Goal: Information Seeking & Learning: Compare options

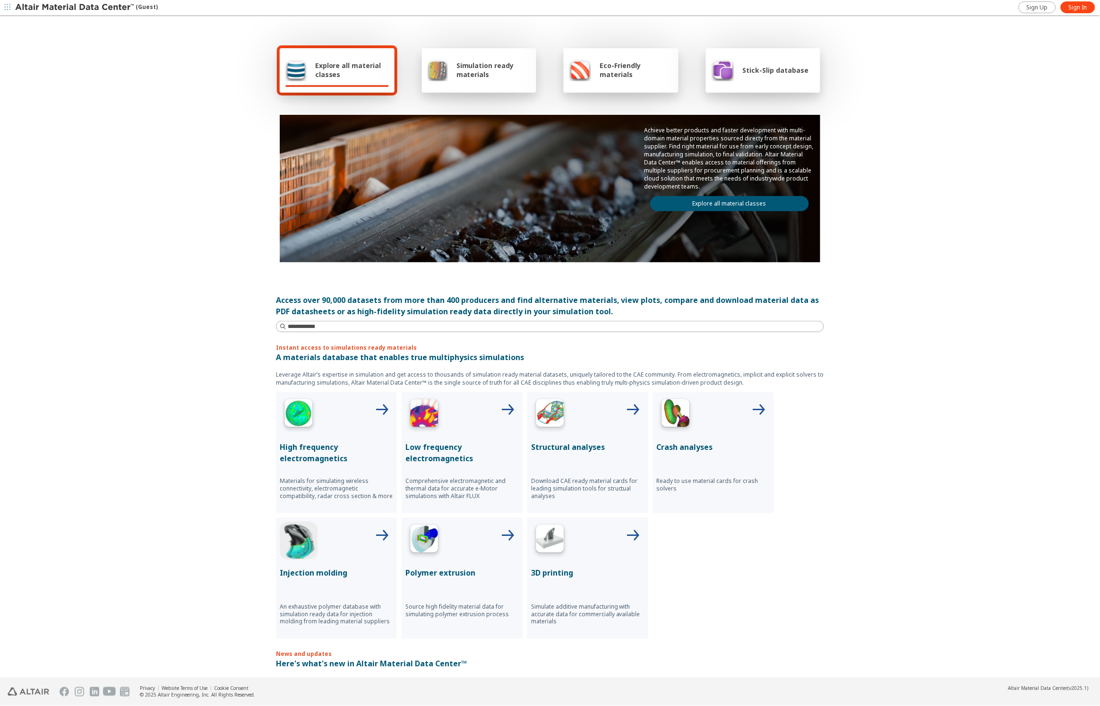
click at [700, 204] on link "Explore all material classes" at bounding box center [729, 203] width 159 height 15
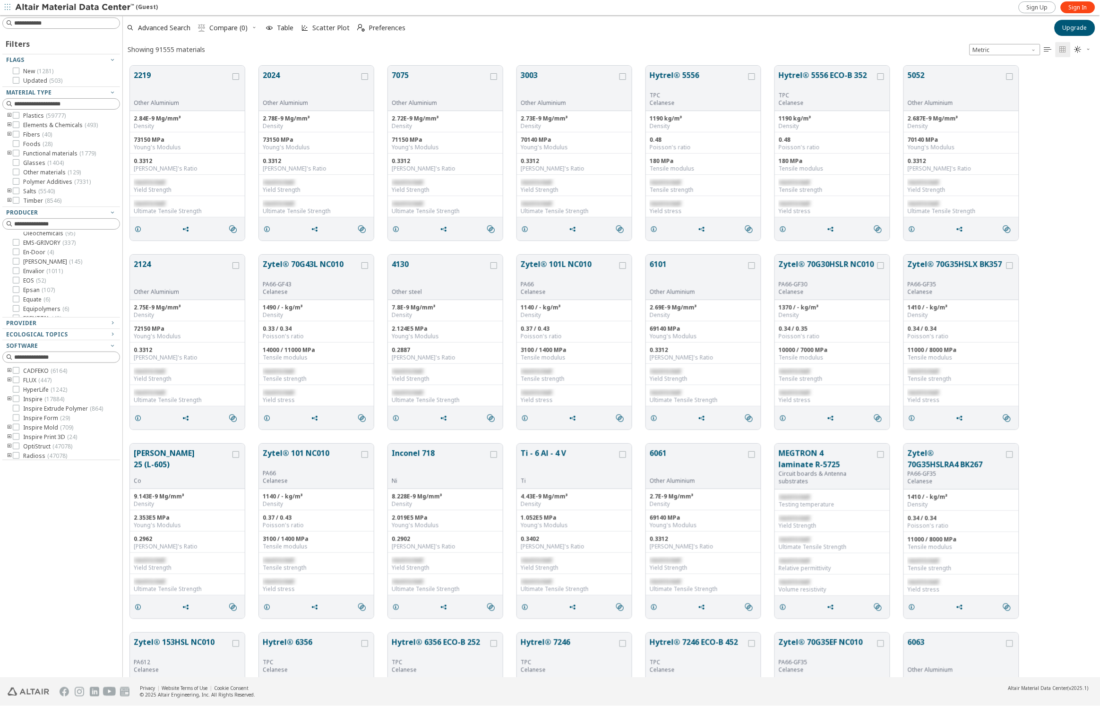
scroll to position [1890, 0]
click at [21, 274] on label "Envalior ( 1011 )" at bounding box center [38, 270] width 50 height 8
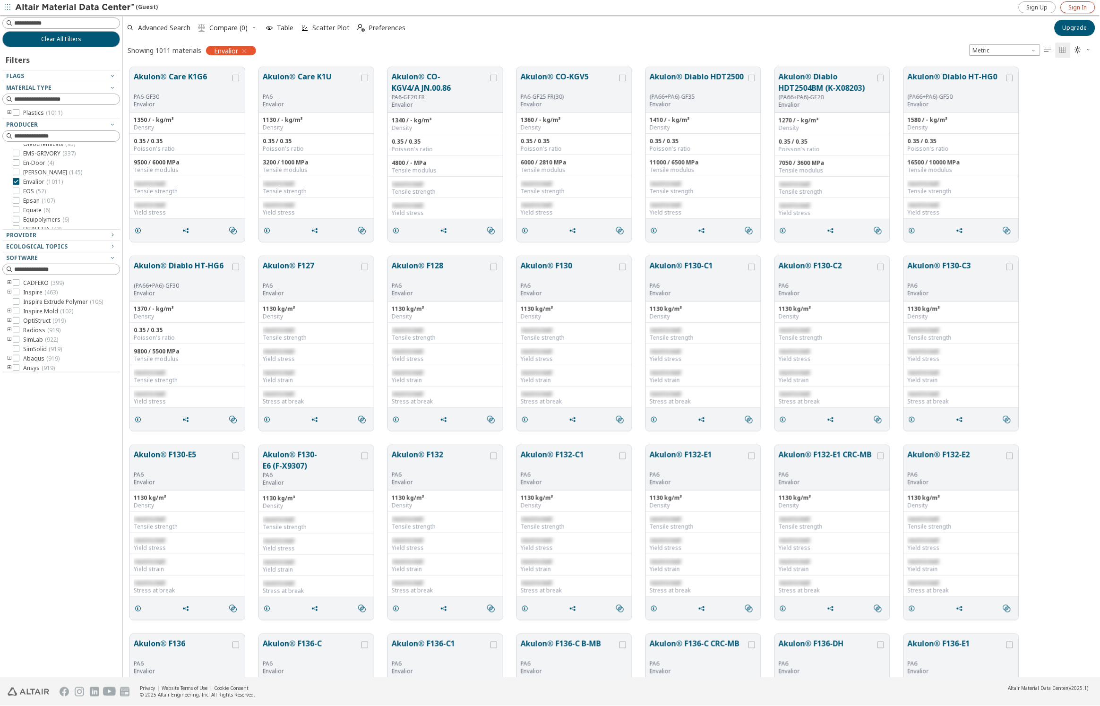
click at [1075, 5] on span "Sign In" at bounding box center [1078, 8] width 18 height 8
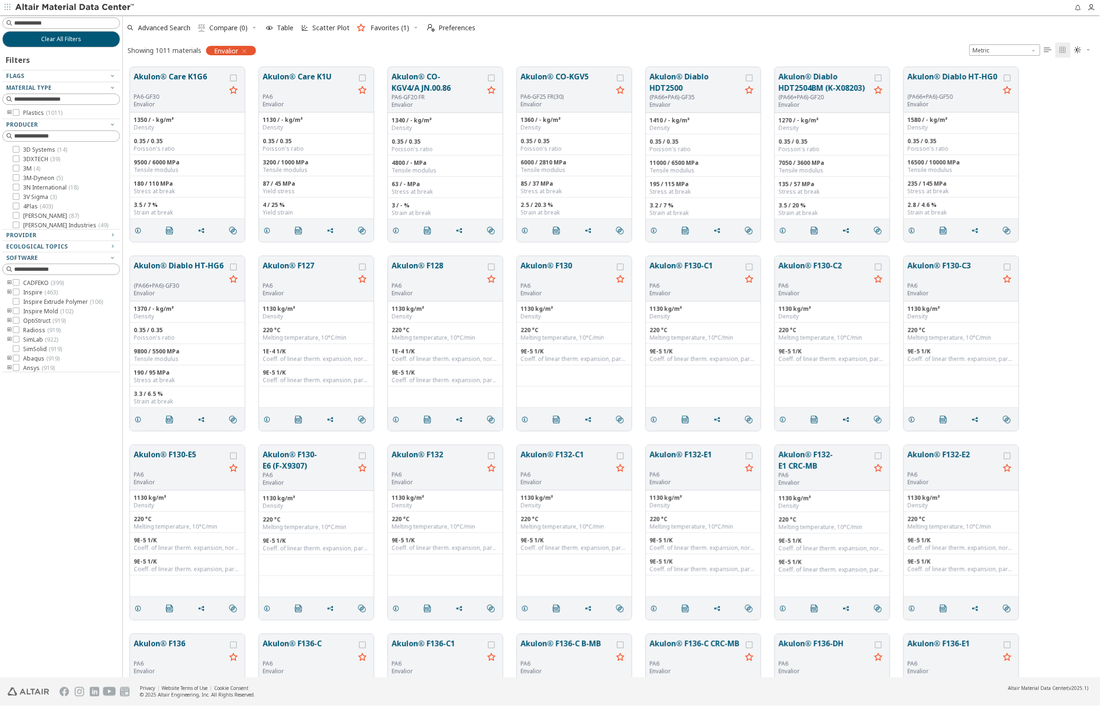
scroll to position [610, 970]
click at [11, 112] on icon "toogle group" at bounding box center [9, 113] width 7 height 8
click at [22, 121] on icon "toogle group" at bounding box center [23, 123] width 7 height 8
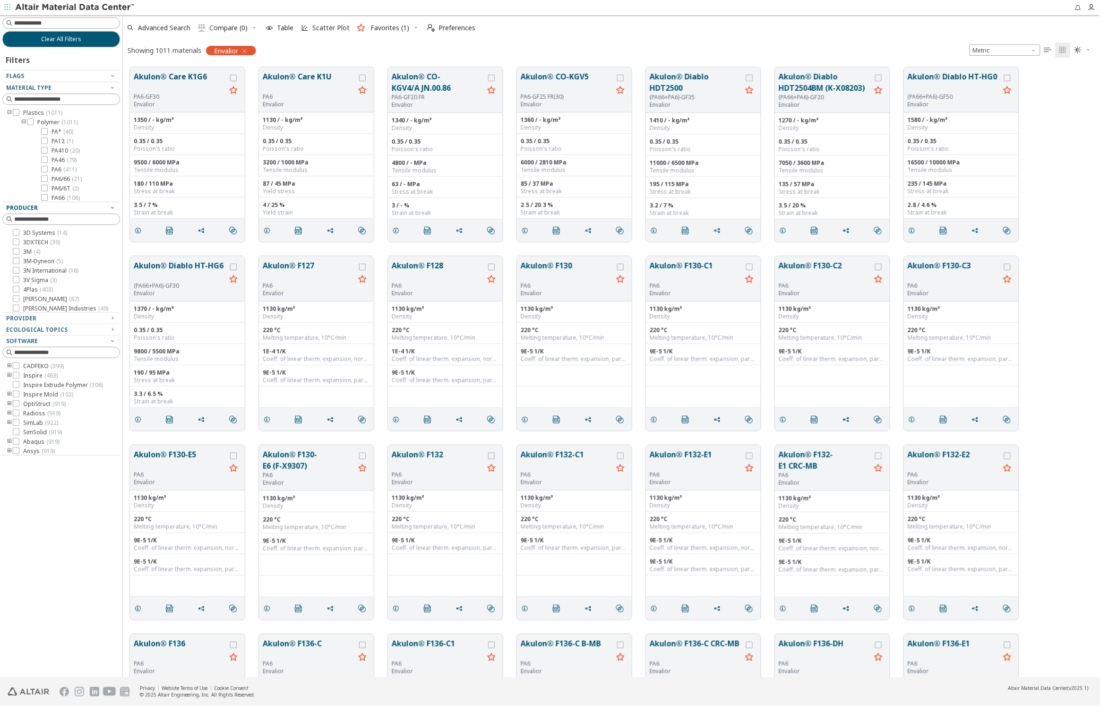
click at [112, 206] on icon "button" at bounding box center [113, 208] width 8 height 8
click at [112, 241] on icon "button" at bounding box center [113, 242] width 8 height 8
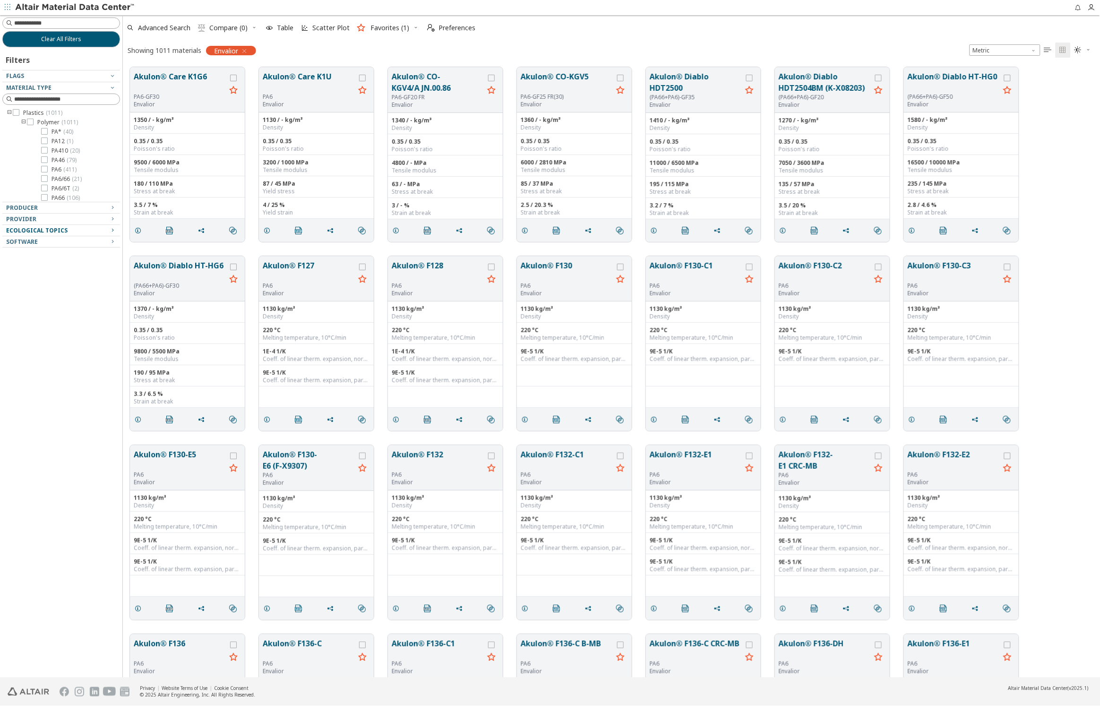
click at [111, 229] on icon "button" at bounding box center [113, 230] width 8 height 8
click at [361, 267] on icon "grid" at bounding box center [362, 267] width 7 height 7
click at [493, 265] on icon "grid" at bounding box center [491, 267] width 7 height 7
click at [619, 264] on icon "grid" at bounding box center [620, 267] width 7 height 7
click at [219, 29] on span "Compare (3)" at bounding box center [228, 28] width 38 height 7
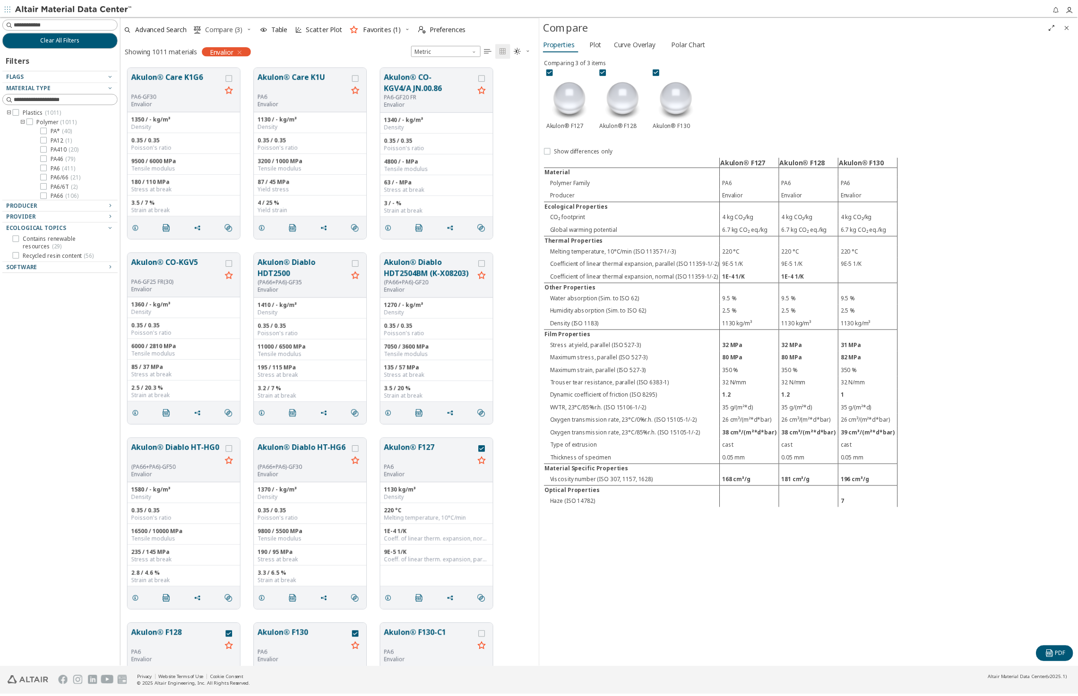
scroll to position [610, 419]
click at [640, 43] on span "Curve Overlay" at bounding box center [648, 43] width 43 height 15
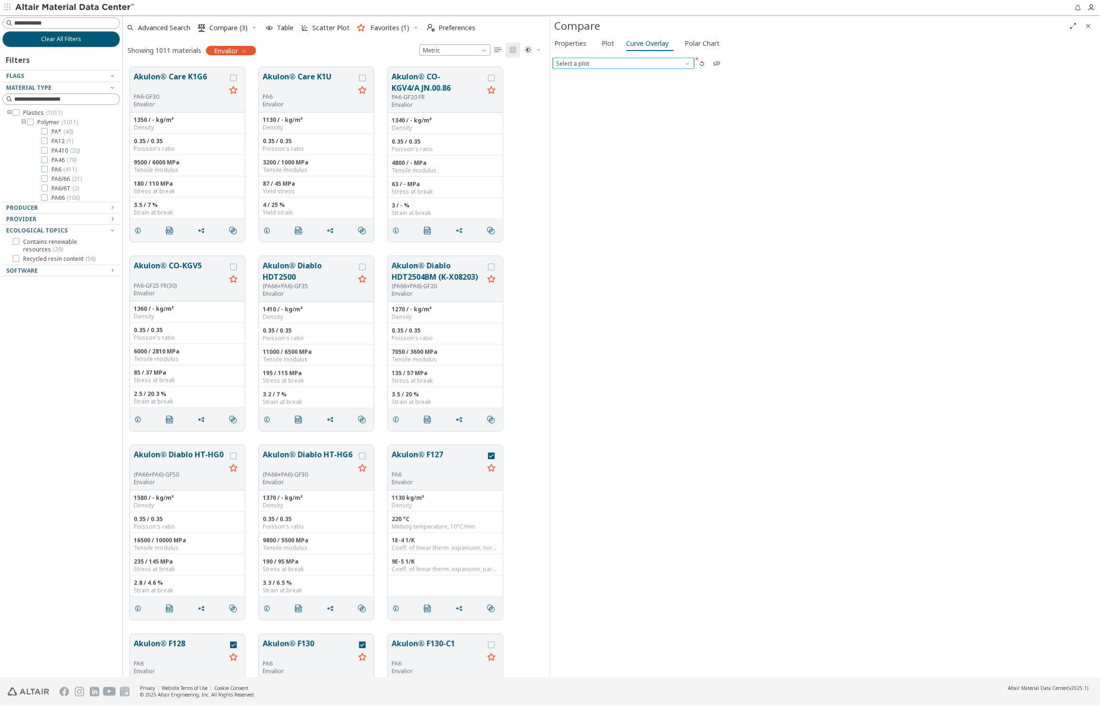
click at [688, 63] on span at bounding box center [689, 62] width 8 height 8
click at [671, 82] on button "Shearstress-shear rate" at bounding box center [624, 85] width 142 height 11
click at [560, 96] on icon at bounding box center [558, 94] width 7 height 7
click at [562, 109] on label "Akulon® F128" at bounding box center [579, 108] width 48 height 8
click at [561, 117] on div at bounding box center [558, 120] width 7 height 7
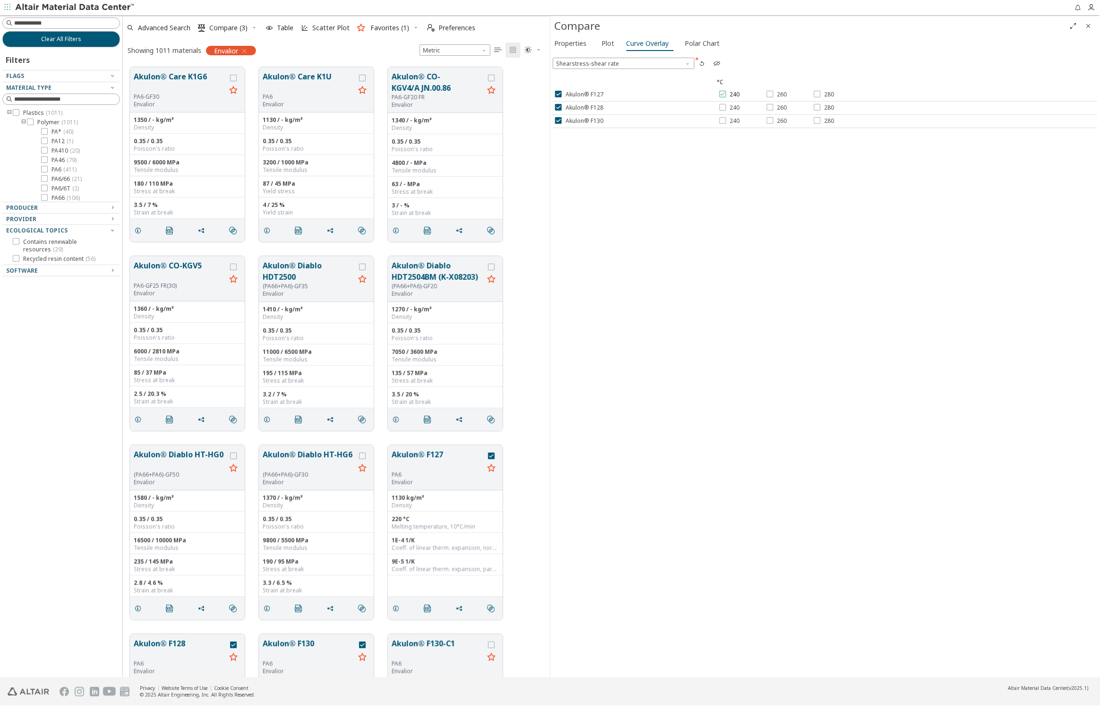
click at [723, 96] on icon at bounding box center [723, 94] width 7 height 7
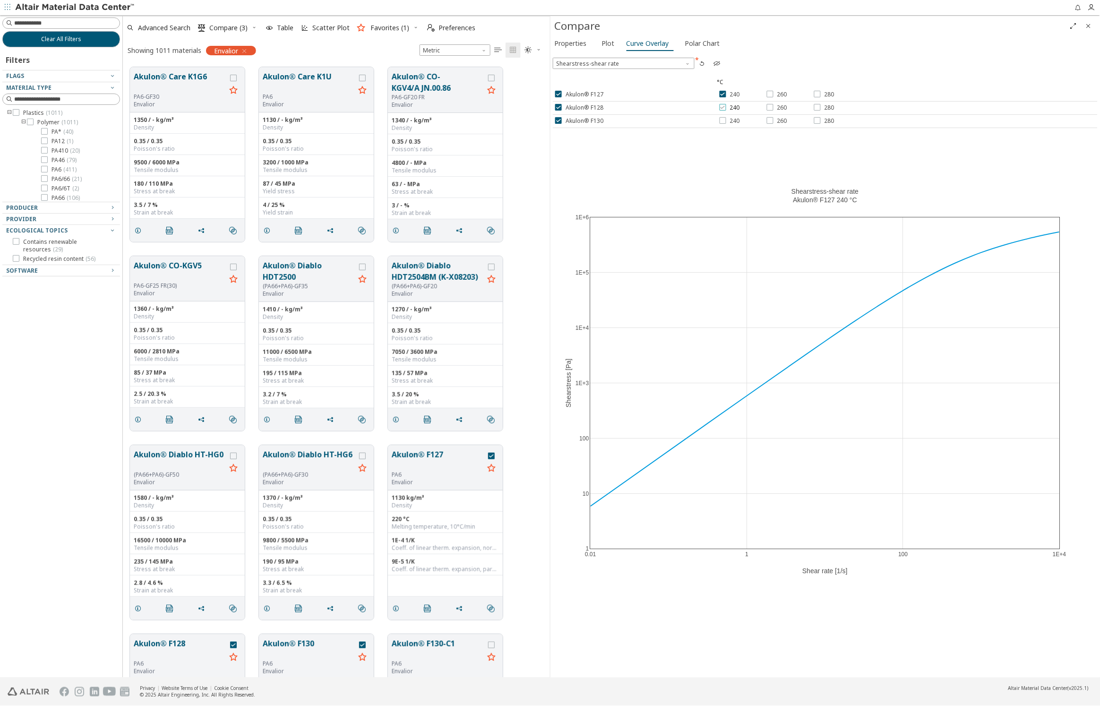
click at [725, 109] on icon at bounding box center [723, 107] width 7 height 7
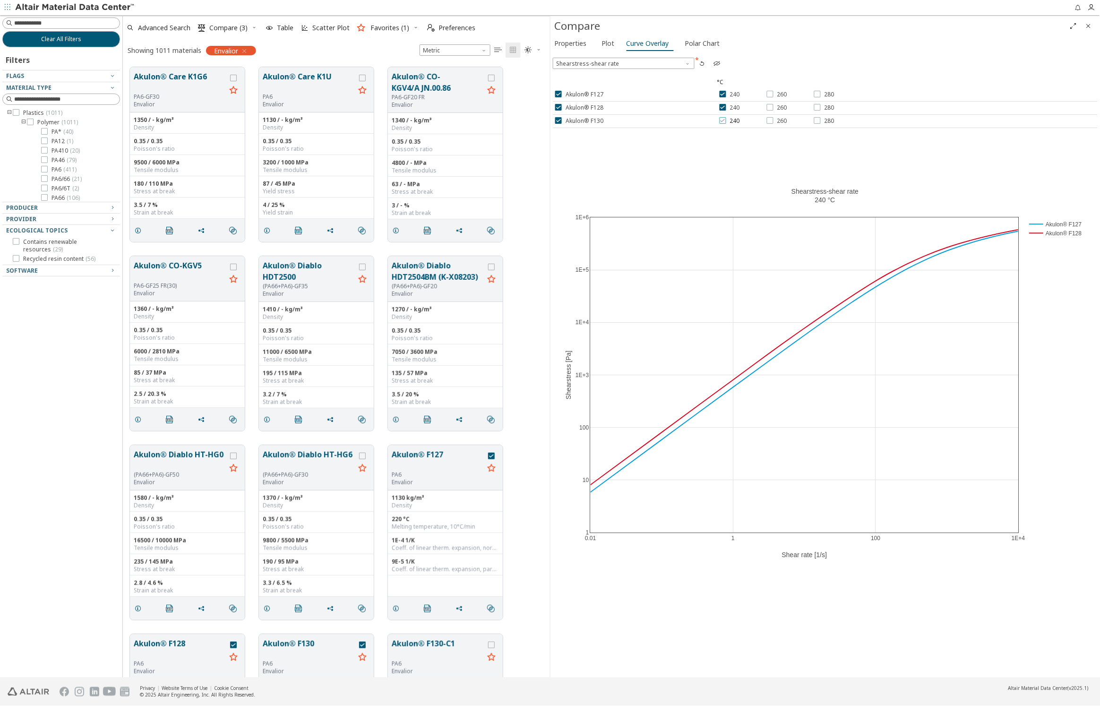
click at [725, 120] on icon at bounding box center [723, 120] width 7 height 7
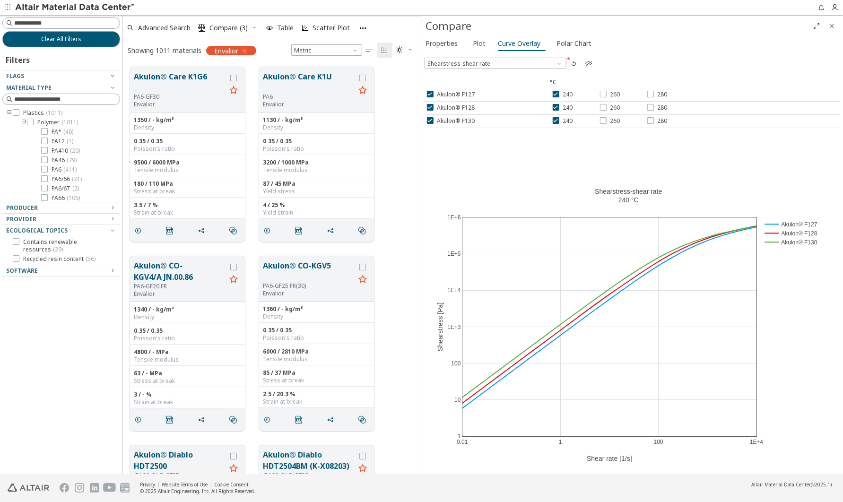
scroll to position [406, 290]
